Goal: Use online tool/utility: Utilize a website feature to perform a specific function

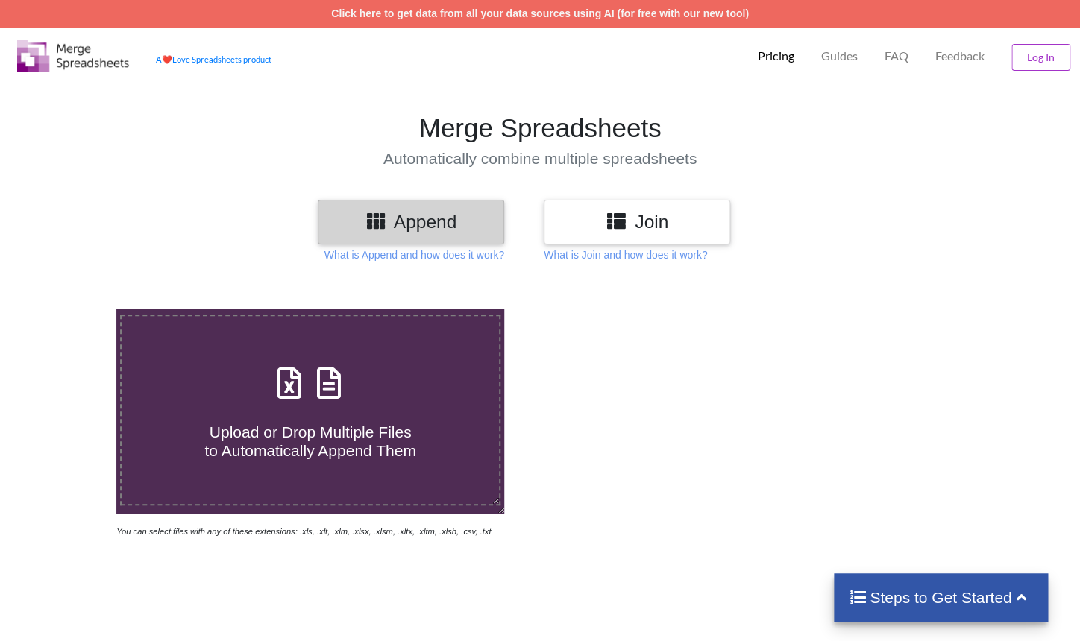
click at [277, 371] on span at bounding box center [310, 384] width 79 height 35
click at [73, 309] on input "Upload or Drop Multiple Files to Automatically Append Them" at bounding box center [73, 309] width 0 height 0
type input "C:\fakepath\inkomenssheet_base_p7pcFxh.xlsx"
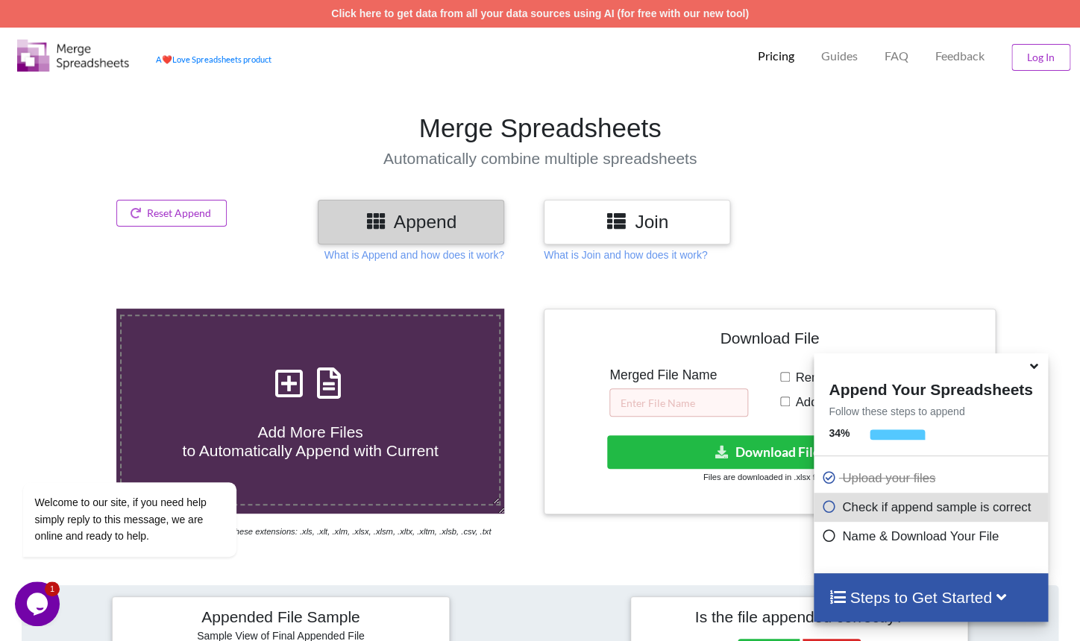
click at [612, 205] on div "Join" at bounding box center [637, 222] width 186 height 44
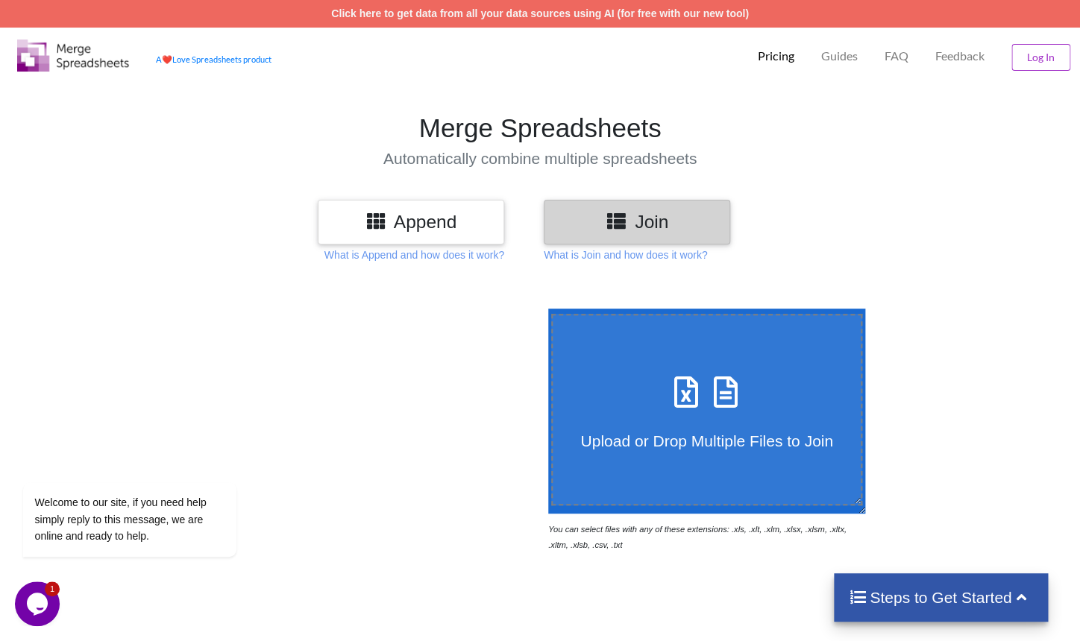
click at [759, 55] on p "Pricing" at bounding box center [776, 56] width 37 height 16
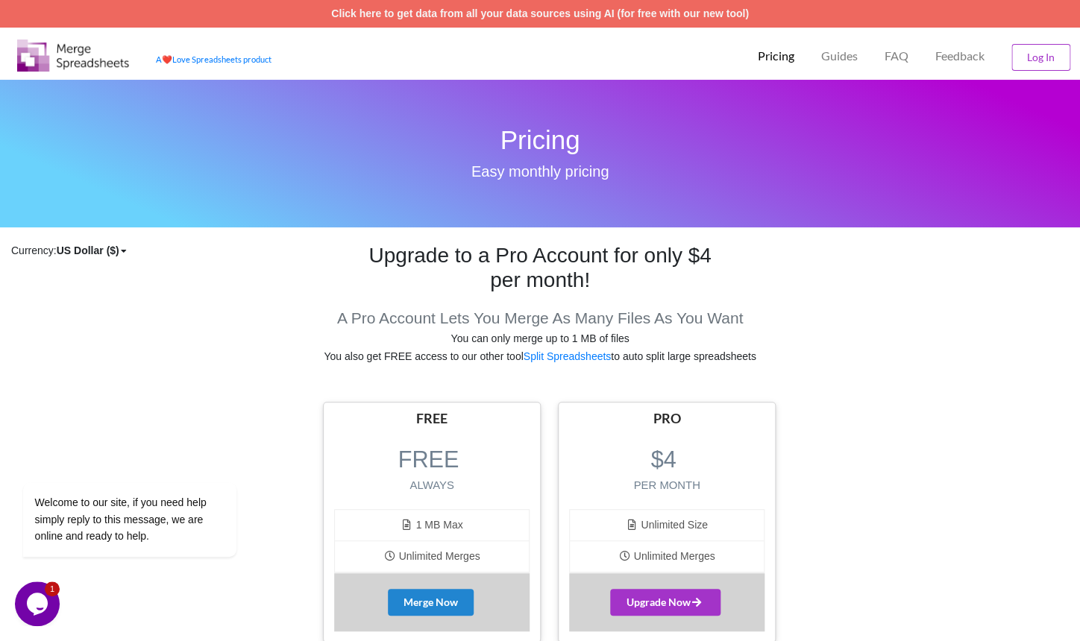
click at [53, 600] on div "Opens Chat This icon Opens the chat window." at bounding box center [37, 604] width 45 height 24
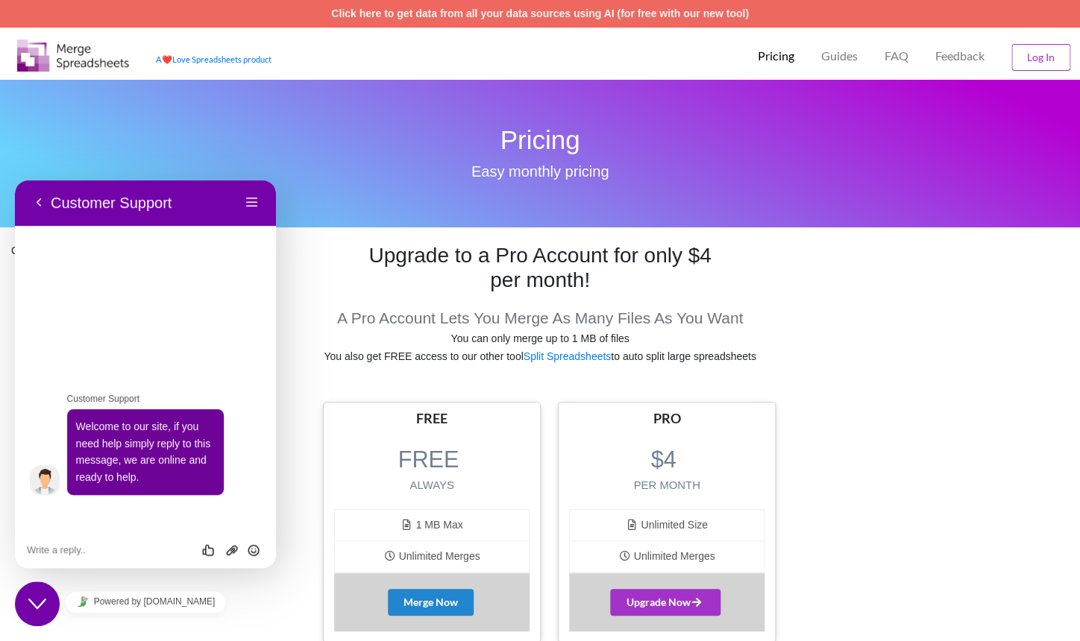
click at [54, 596] on div "Close Chat This icon closes the chat window." at bounding box center [37, 604] width 45 height 18
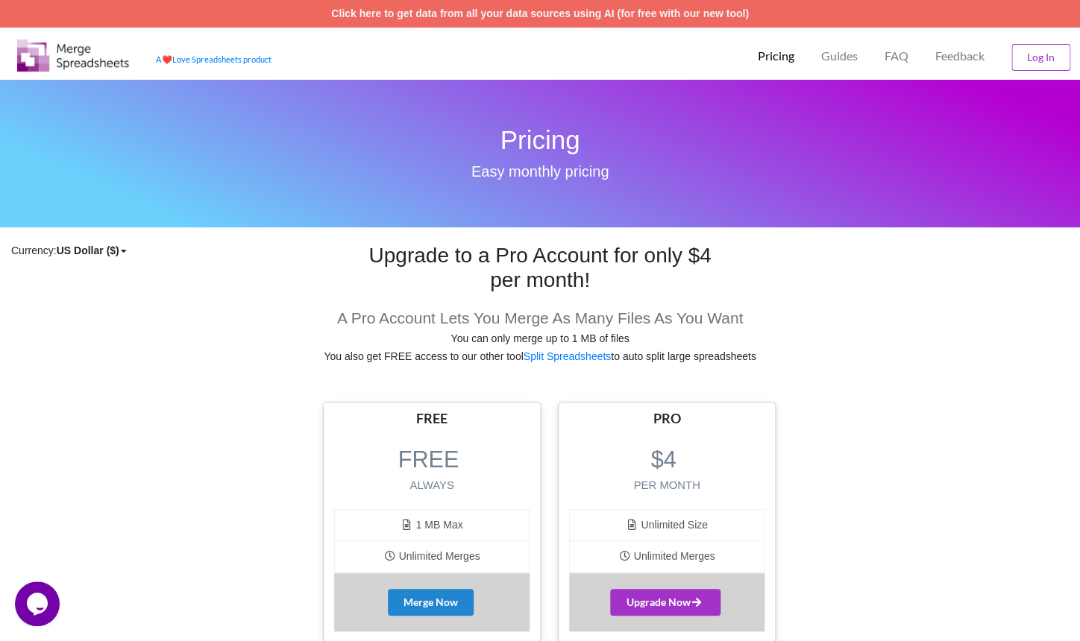
click at [55, 597] on div "Opens Chat This icon Opens the chat window." at bounding box center [37, 604] width 45 height 24
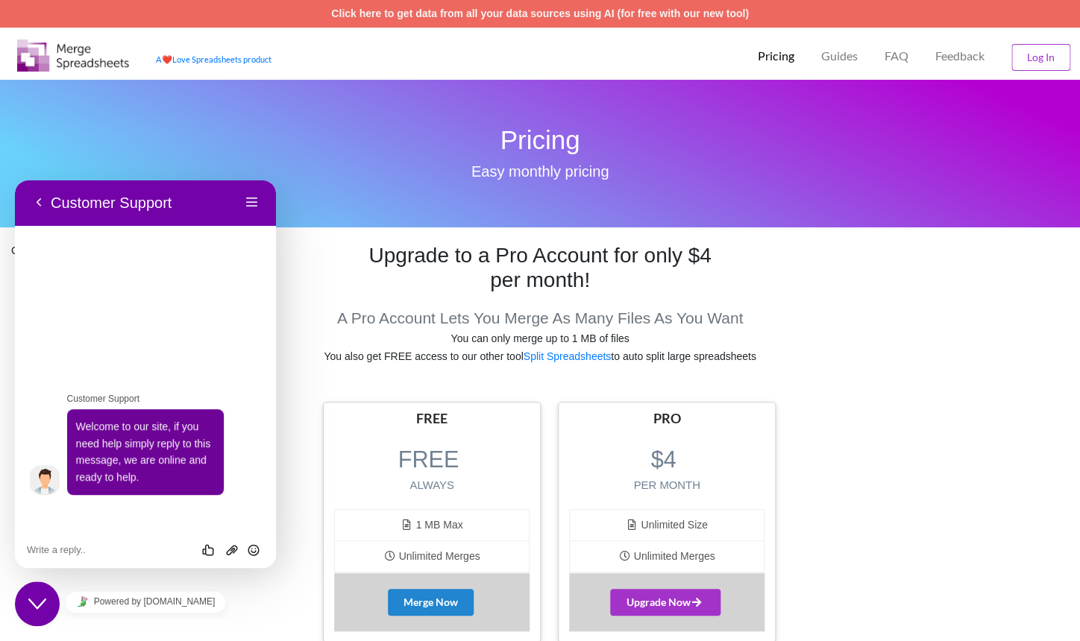
click at [51, 600] on div "Close Chat This icon closes the chat window." at bounding box center [37, 604] width 45 height 18
